Goal: Information Seeking & Learning: Find specific fact

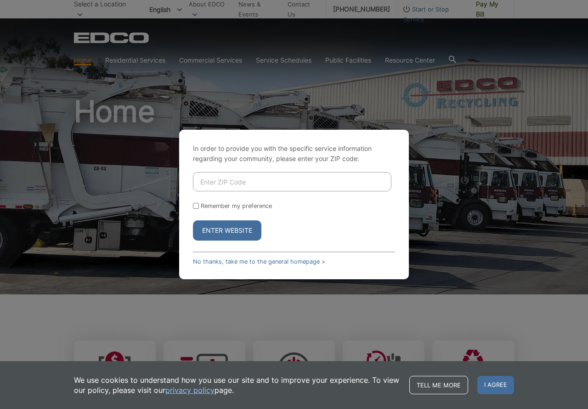
click at [226, 179] on input "Enter ZIP Code" at bounding box center [292, 181] width 199 height 19
type input "92014"
click at [195, 206] on input "Remember my preference" at bounding box center [196, 206] width 6 height 6
checkbox input "true"
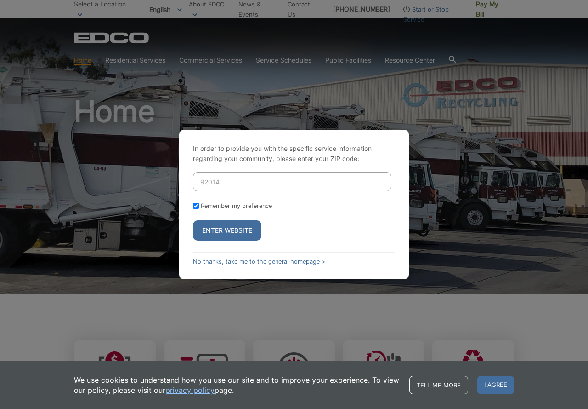
click at [226, 231] on button "Enter Website" at bounding box center [227, 230] width 68 height 20
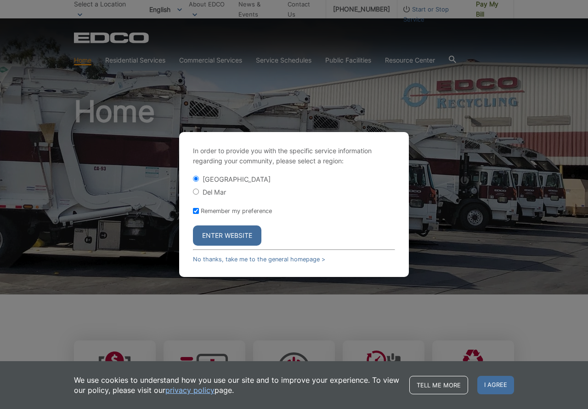
click at [225, 192] on label "Del Mar" at bounding box center [214, 192] width 23 height 8
click at [199, 192] on input "Del Mar" at bounding box center [196, 191] width 6 height 6
radio input "true"
click at [233, 233] on button "Enter Website" at bounding box center [227, 235] width 68 height 20
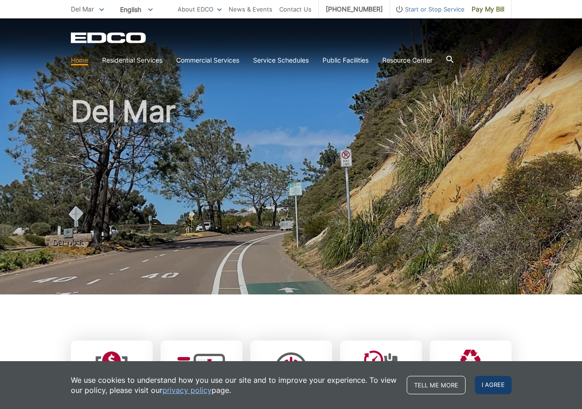
click at [498, 383] on span "I agree" at bounding box center [492, 385] width 37 height 18
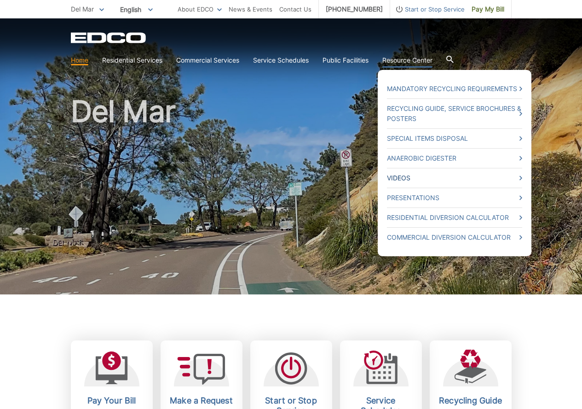
click at [421, 178] on link "Videos" at bounding box center [454, 178] width 135 height 10
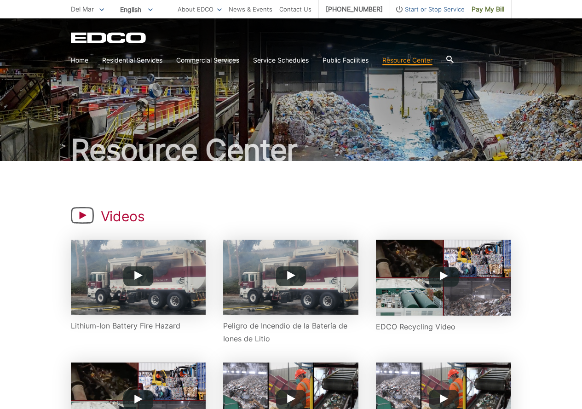
click at [453, 62] on icon at bounding box center [448, 59] width 7 height 7
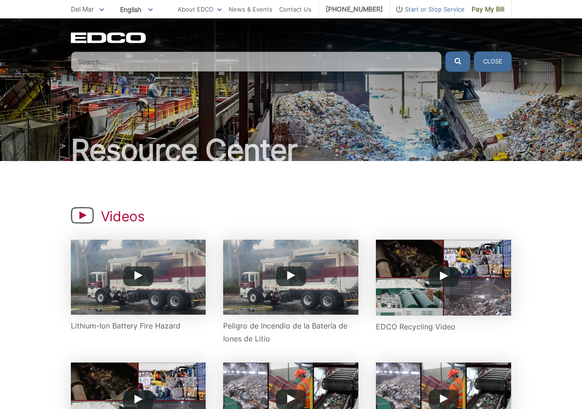
click at [167, 65] on input "Search" at bounding box center [256, 61] width 371 height 20
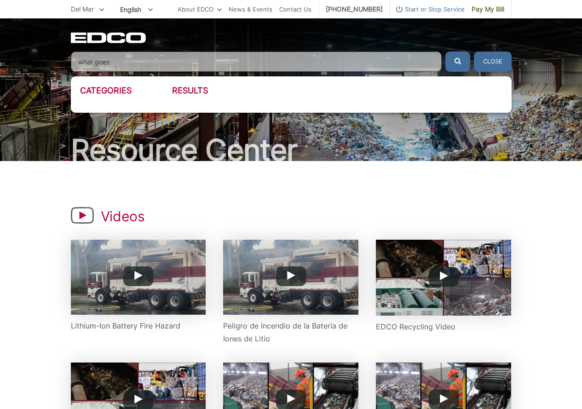
type input "what goes"
click at [445, 51] on button "submit" at bounding box center [457, 61] width 25 height 20
click at [462, 60] on button "submit" at bounding box center [457, 61] width 25 height 20
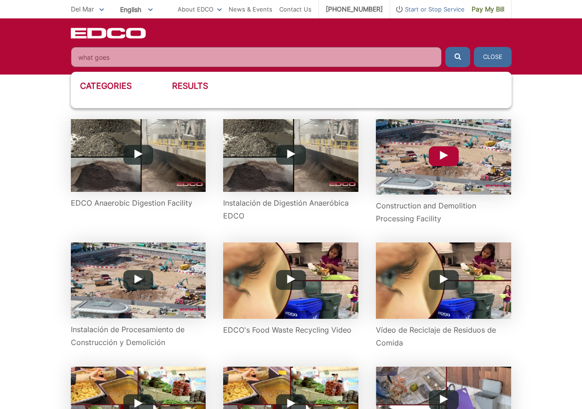
scroll to position [368, 0]
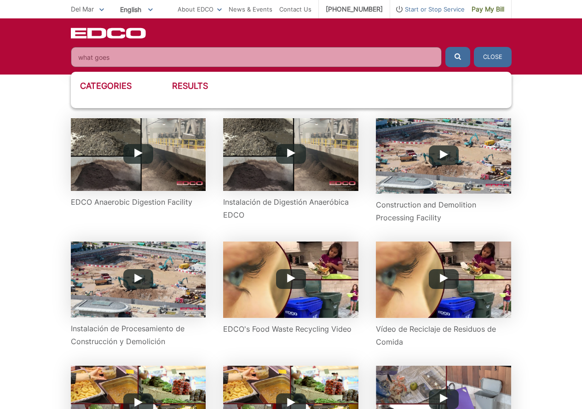
click at [179, 87] on h3 "Results" at bounding box center [337, 86] width 330 height 10
click at [194, 87] on h3 "Results" at bounding box center [337, 86] width 330 height 10
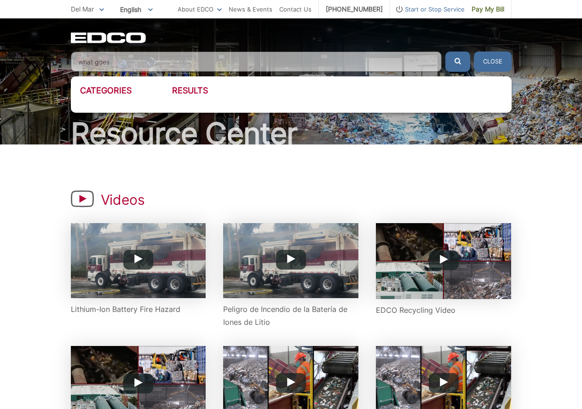
scroll to position [0, 0]
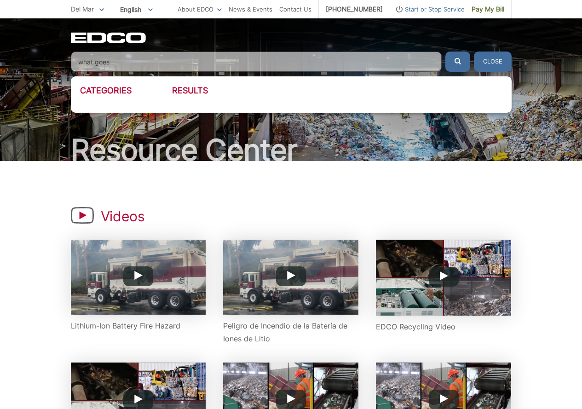
click at [493, 62] on button "Close" at bounding box center [492, 61] width 38 height 20
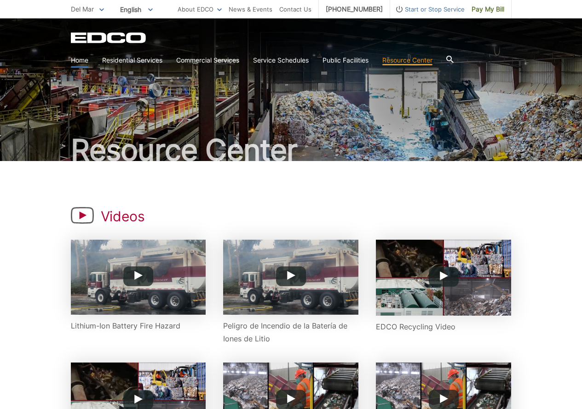
click at [76, 61] on link "Home" at bounding box center [79, 60] width 17 height 10
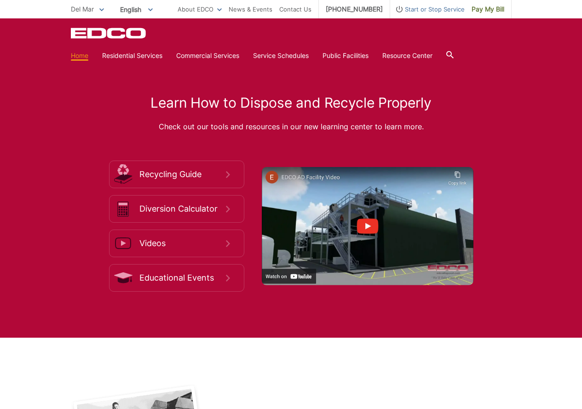
scroll to position [1440, 0]
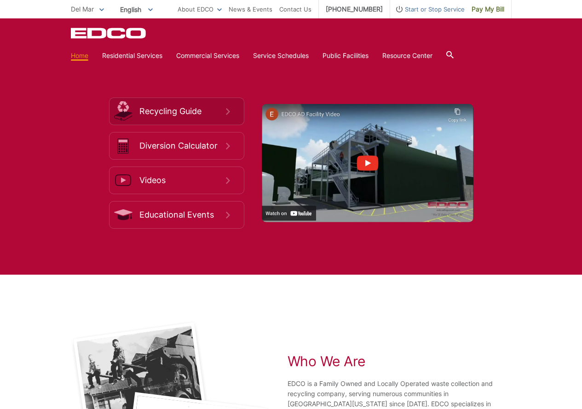
click at [194, 112] on span "Recycling Guide" at bounding box center [182, 111] width 86 height 10
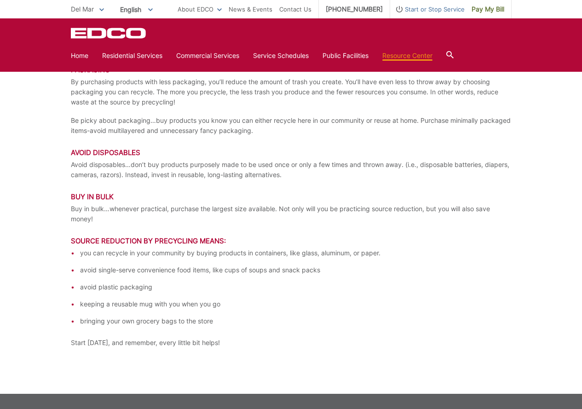
scroll to position [1878, 0]
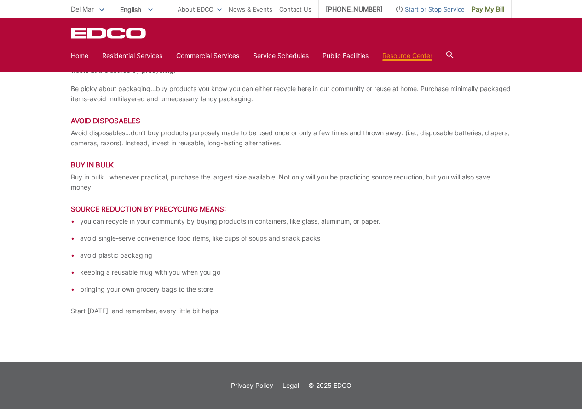
click at [453, 53] on icon at bounding box center [449, 54] width 7 height 7
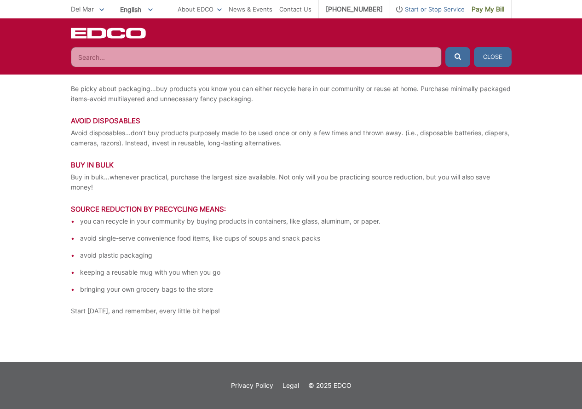
click at [213, 57] on input "Search" at bounding box center [256, 57] width 371 height 20
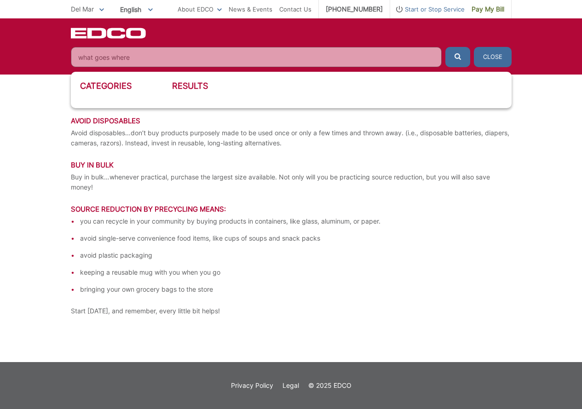
click at [445, 47] on button "submit" at bounding box center [457, 57] width 25 height 20
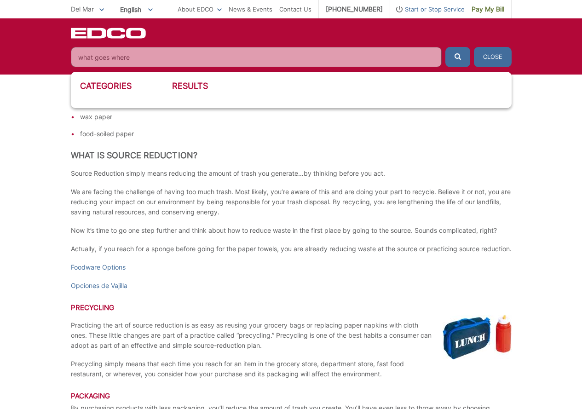
click at [455, 56] on icon "submit" at bounding box center [457, 56] width 6 height 6
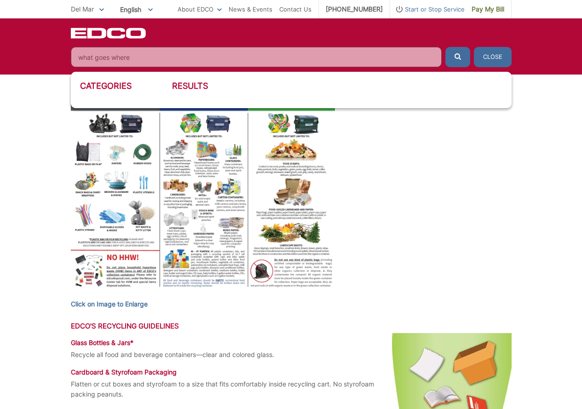
scroll to position [0, 0]
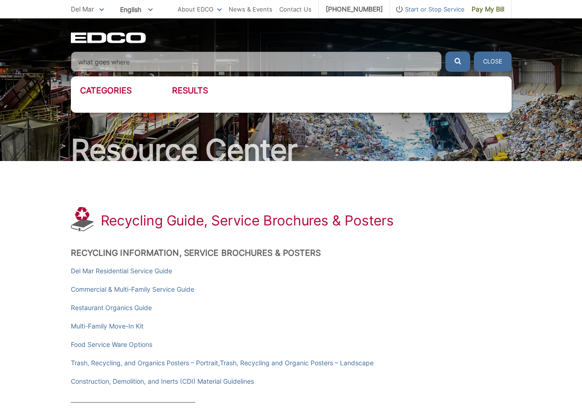
drag, startPoint x: 139, startPoint y: 64, endPoint x: 53, endPoint y: 62, distance: 85.5
click at [53, 62] on div "EDCO Logo Home Residential Services Curbside Pickup Recycling Organic Recycling…" at bounding box center [291, 44] width 582 height 53
click at [445, 51] on button "submit" at bounding box center [457, 61] width 25 height 20
click at [119, 93] on h3 "Categories" at bounding box center [126, 91] width 92 height 10
click at [143, 61] on input "where" at bounding box center [256, 61] width 371 height 20
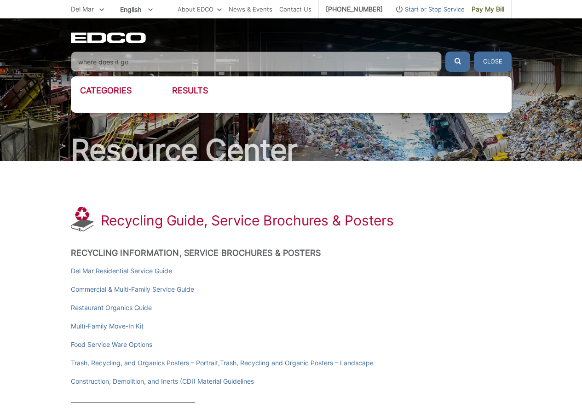
type input "where does it go"
click at [445, 51] on button "submit" at bounding box center [457, 61] width 25 height 20
click at [487, 59] on button "Close" at bounding box center [492, 61] width 38 height 20
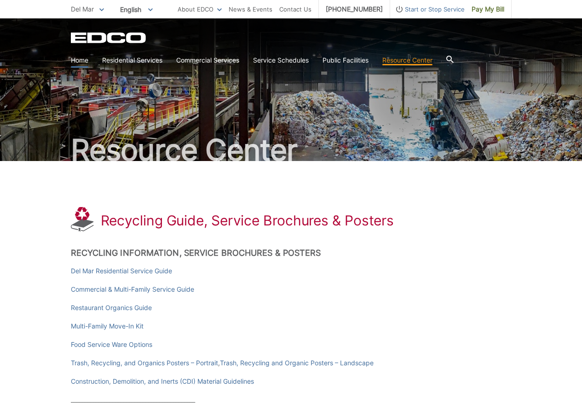
click at [85, 61] on link "Home" at bounding box center [79, 60] width 17 height 10
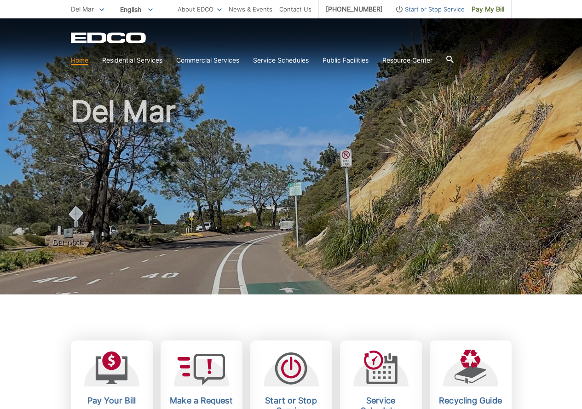
click at [459, 58] on section "Home Residential Services Curbside Pickup Recycling Organic Recycling Trash Hou…" at bounding box center [291, 59] width 440 height 17
click at [453, 60] on icon at bounding box center [448, 59] width 7 height 7
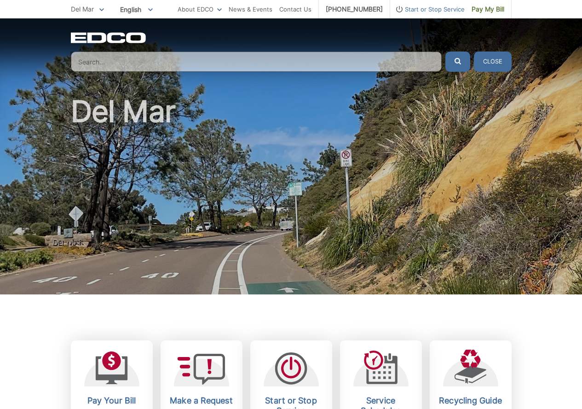
click at [172, 69] on input "Search" at bounding box center [256, 61] width 371 height 20
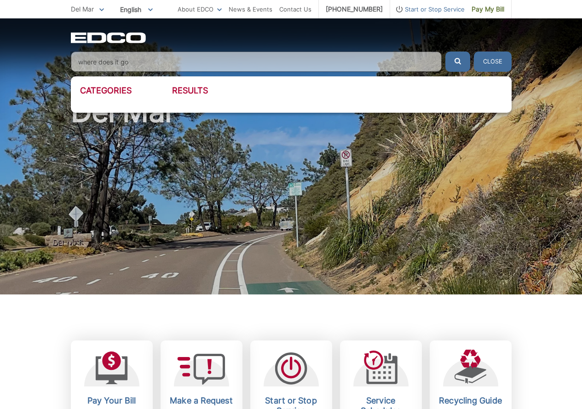
click at [445, 51] on button "submit" at bounding box center [457, 61] width 25 height 20
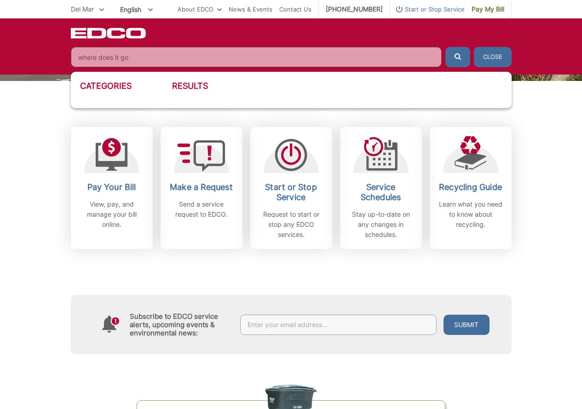
scroll to position [230, 0]
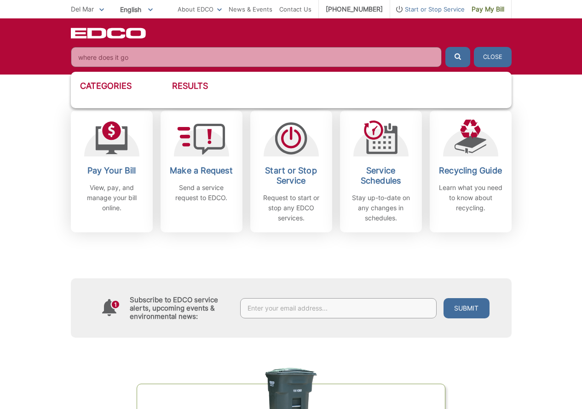
drag, startPoint x: 213, startPoint y: 62, endPoint x: 61, endPoint y: 58, distance: 152.2
click at [61, 58] on div "EDCO Logo Home Residential Services Curbside Pickup Recycling Organic Recycling…" at bounding box center [291, 46] width 582 height 56
type input "recycling"
click at [445, 47] on button "submit" at bounding box center [457, 57] width 25 height 20
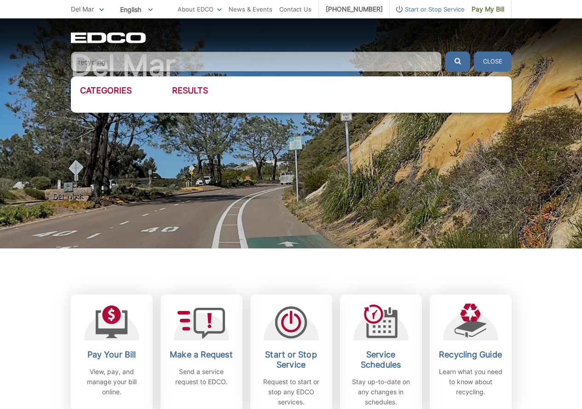
scroll to position [0, 0]
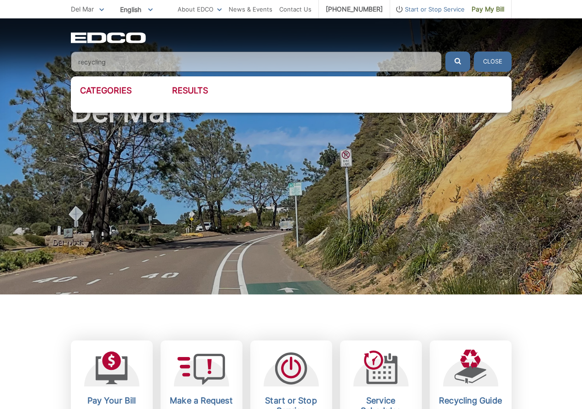
click at [504, 61] on button "Close" at bounding box center [492, 61] width 38 height 20
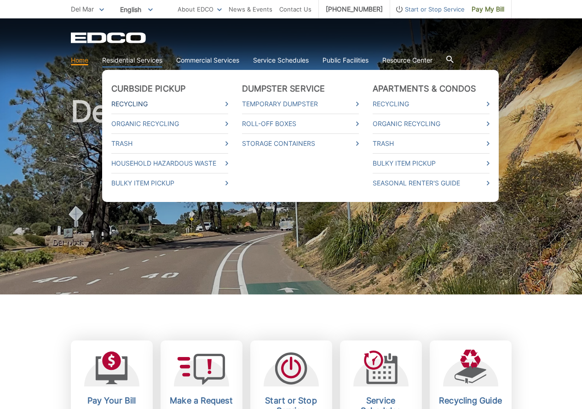
click at [132, 102] on link "Recycling" at bounding box center [169, 104] width 117 height 10
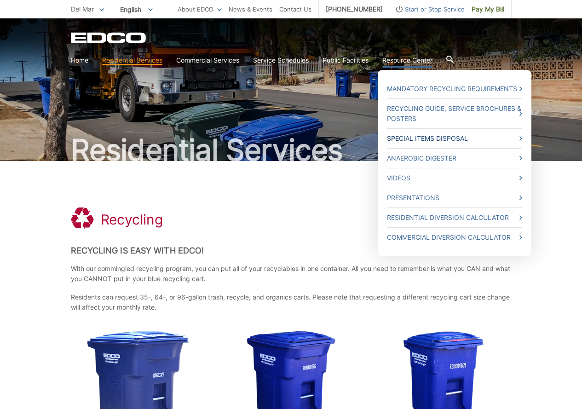
click at [431, 138] on link "Special Items Disposal" at bounding box center [454, 138] width 135 height 10
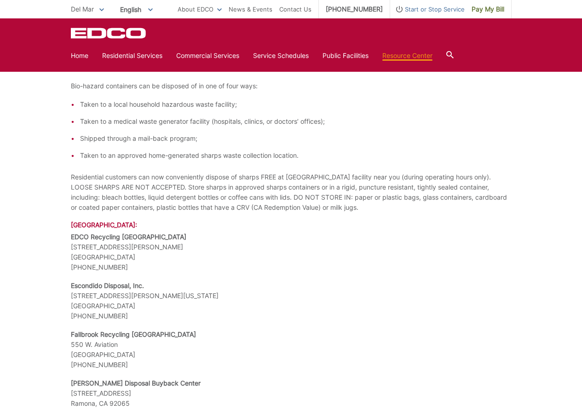
scroll to position [1680, 0]
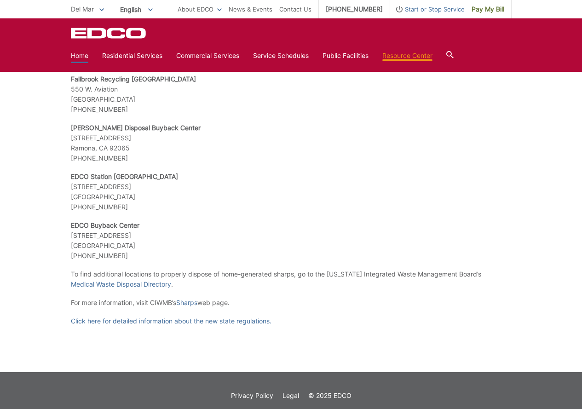
click at [80, 55] on link "Home" at bounding box center [79, 56] width 17 height 10
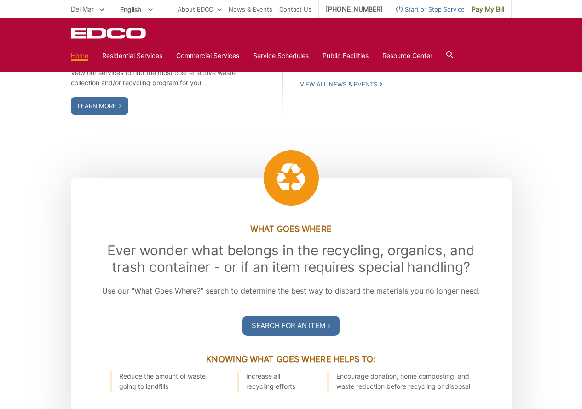
scroll to position [919, 0]
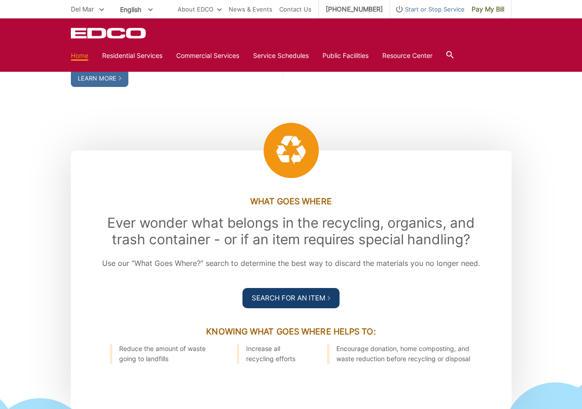
click at [279, 291] on link "Search For an Item" at bounding box center [290, 298] width 97 height 20
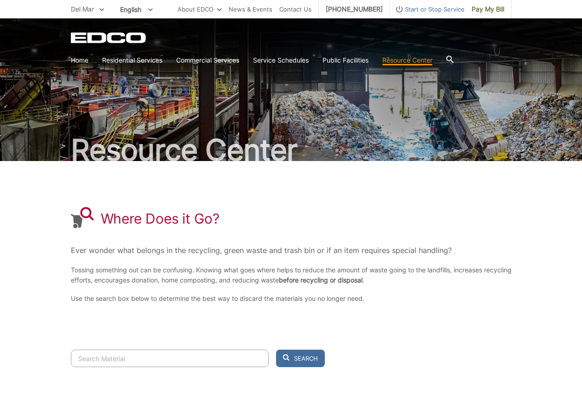
click at [142, 363] on input "Search" at bounding box center [170, 357] width 198 height 17
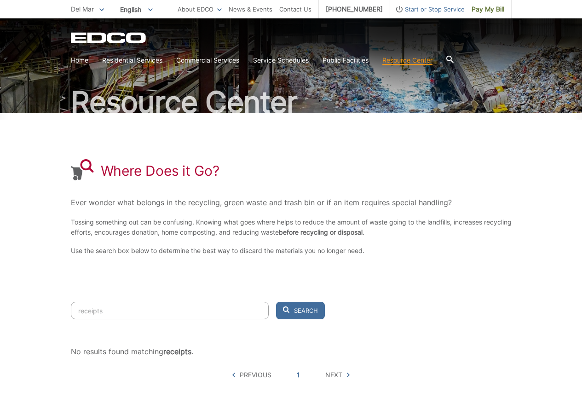
scroll to position [92, 0]
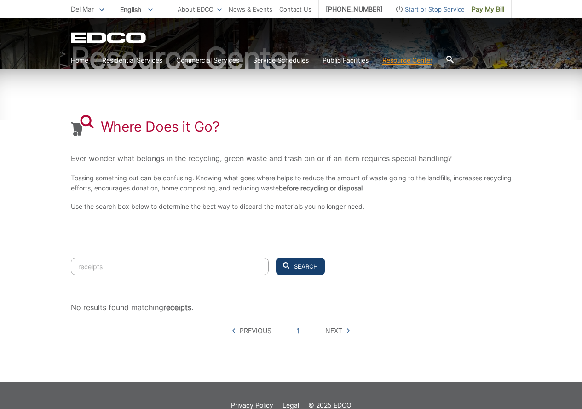
click at [316, 267] on span "Search" at bounding box center [306, 266] width 24 height 8
click at [131, 267] on input "receipts" at bounding box center [170, 265] width 198 height 17
click at [293, 268] on button "Search" at bounding box center [300, 265] width 49 height 17
drag, startPoint x: 134, startPoint y: 272, endPoint x: 41, endPoint y: 267, distance: 93.5
click at [41, 267] on div "Resource Center Where Does it Go? Ever wonder what belongs in the recycling, gr…" at bounding box center [291, 153] width 582 height 455
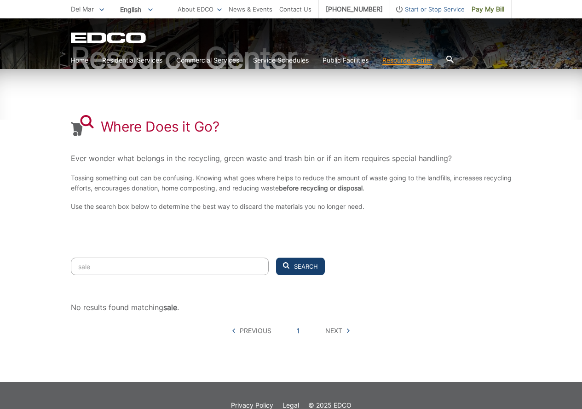
click at [309, 265] on span "Search" at bounding box center [306, 266] width 24 height 8
drag, startPoint x: 112, startPoint y: 270, endPoint x: 57, endPoint y: 268, distance: 54.7
click at [57, 268] on div "Resource Center Where Does it Go? Ever wonder what belongs in the recycling, gr…" at bounding box center [291, 153] width 582 height 455
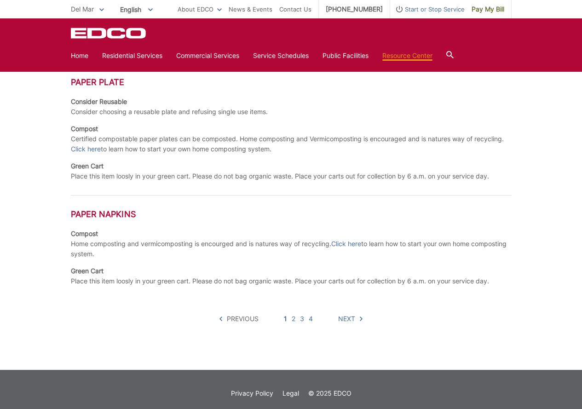
scroll to position [602, 0]
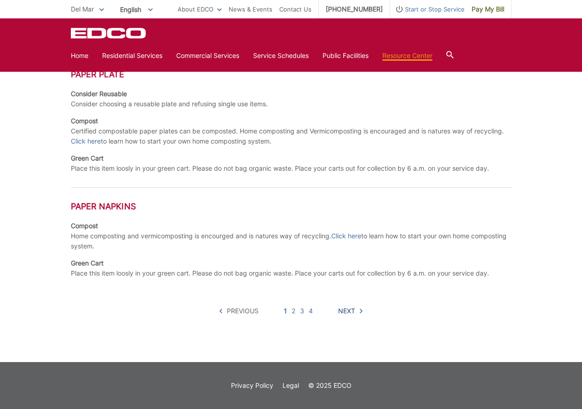
type input "paper"
click at [351, 309] on span "Next" at bounding box center [346, 311] width 17 height 10
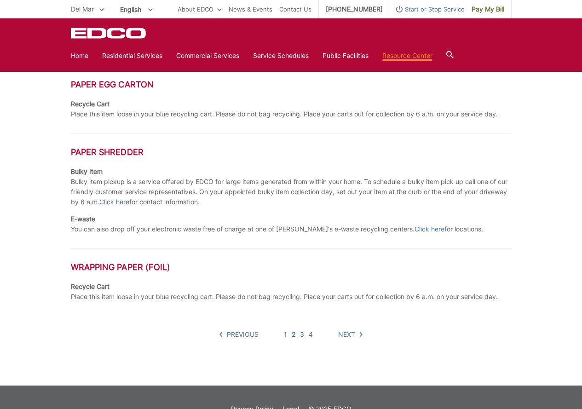
scroll to position [484, 0]
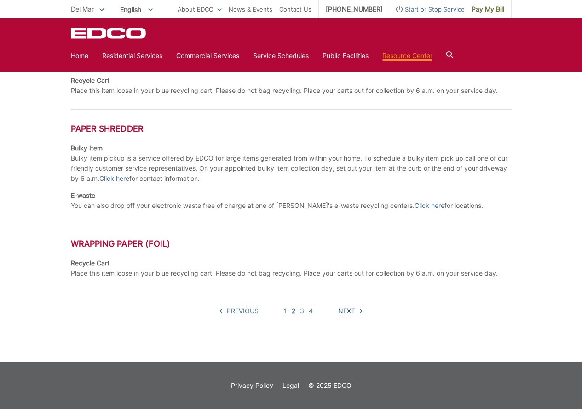
click at [349, 312] on span "Next" at bounding box center [346, 311] width 17 height 10
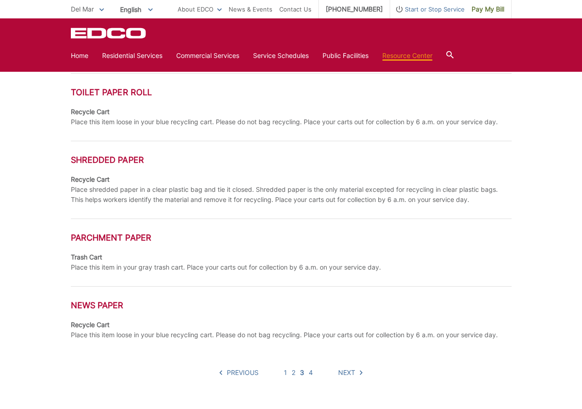
scroll to position [414, 0]
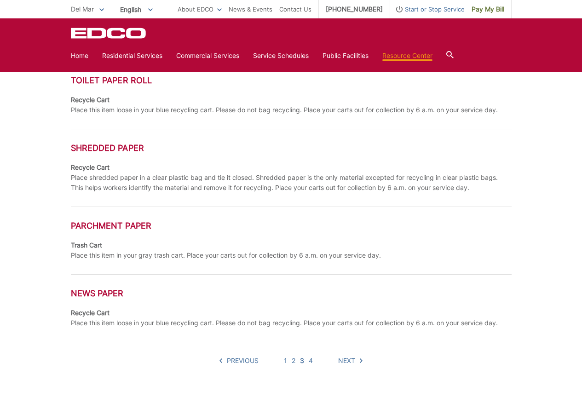
click at [353, 358] on span "Next" at bounding box center [346, 360] width 17 height 10
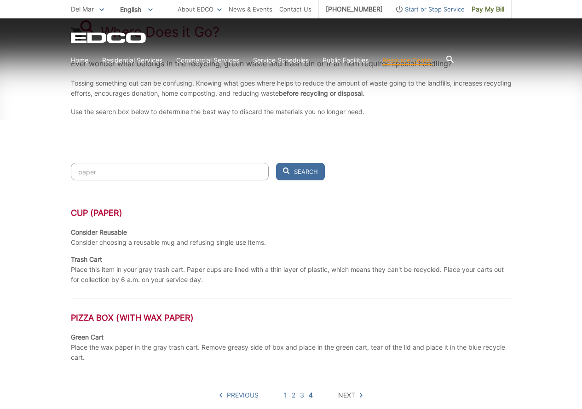
scroll to position [271, 0]
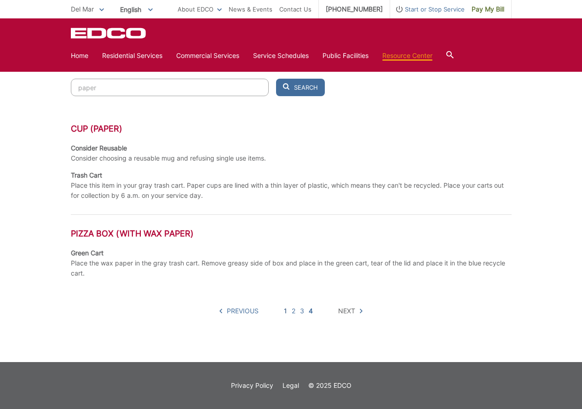
click at [285, 310] on link "1" at bounding box center [285, 311] width 3 height 10
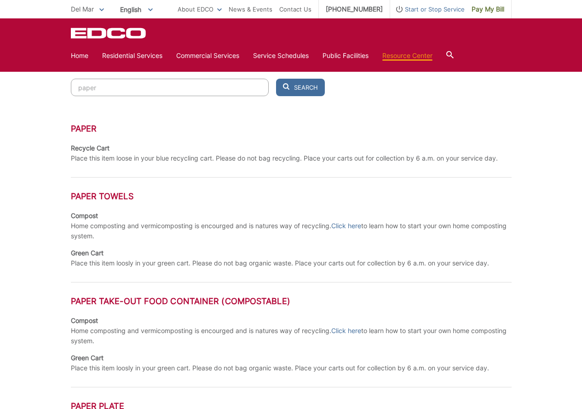
scroll to position [0, 0]
